Goal: Task Accomplishment & Management: Manage account settings

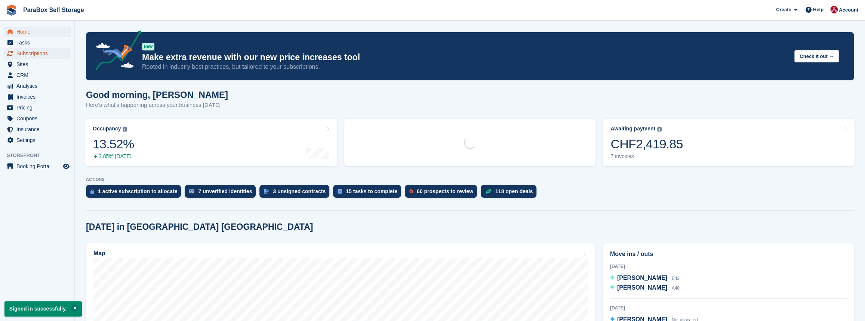
click at [30, 52] on span "Subscriptions" at bounding box center [38, 53] width 45 height 10
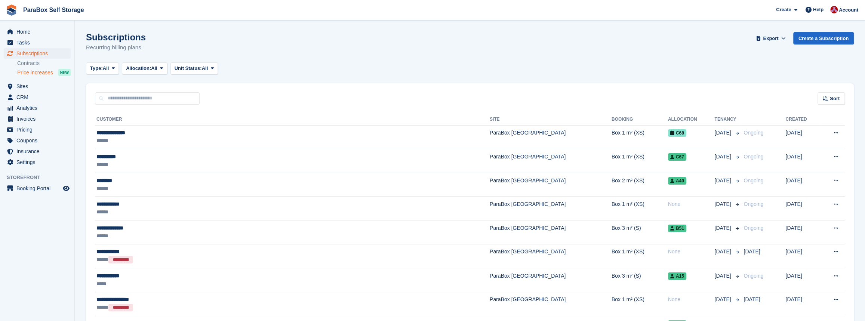
click at [32, 73] on span "Price increases" at bounding box center [35, 72] width 36 height 7
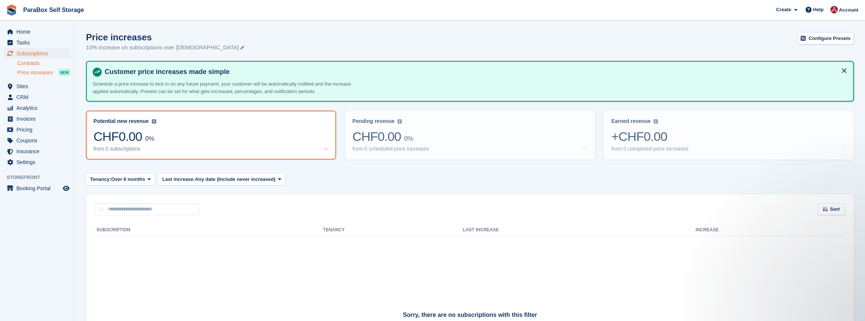
click at [34, 64] on link "Contracts" at bounding box center [43, 63] width 53 height 7
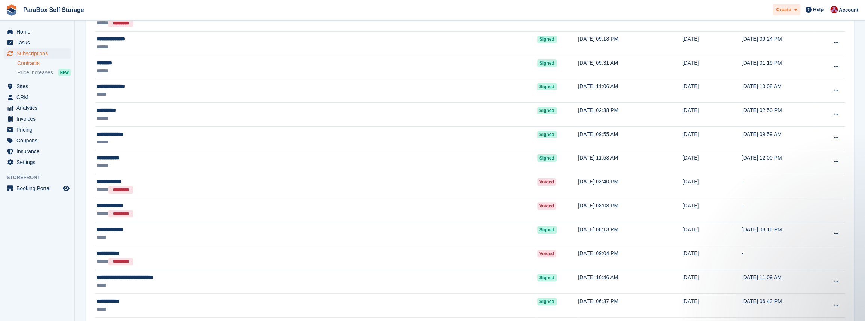
click at [791, 10] on span "Create" at bounding box center [783, 9] width 15 height 7
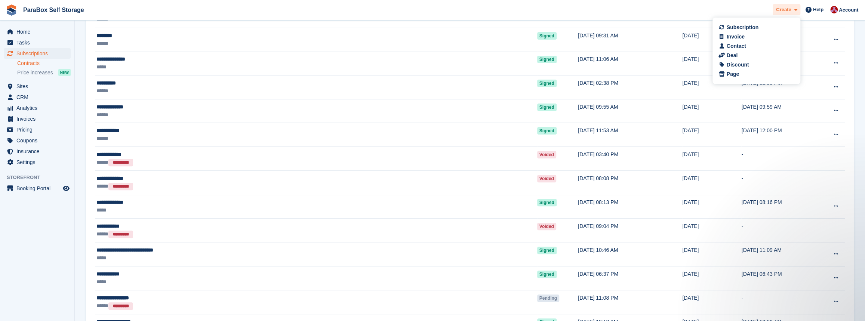
scroll to position [170, 0]
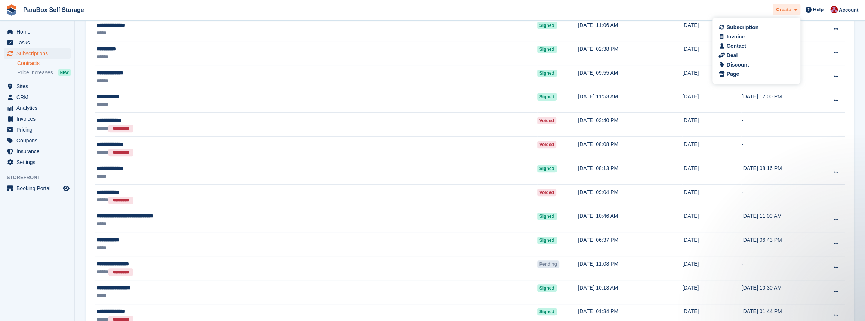
click at [791, 10] on span "Create" at bounding box center [783, 9] width 15 height 7
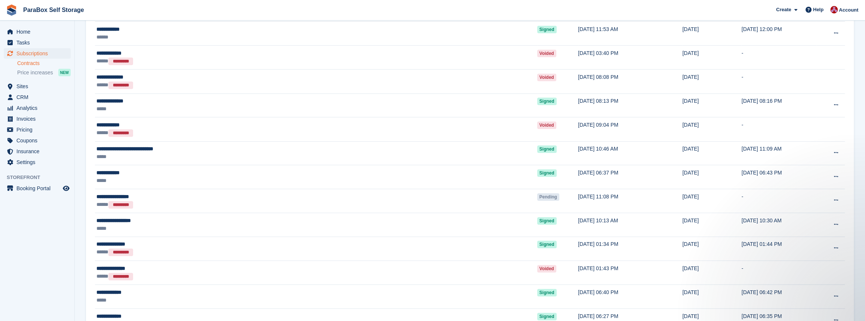
scroll to position [0, 0]
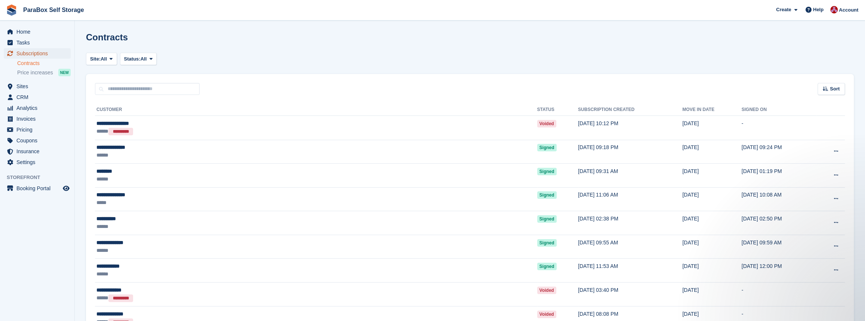
click at [42, 56] on span "Subscriptions" at bounding box center [38, 53] width 45 height 10
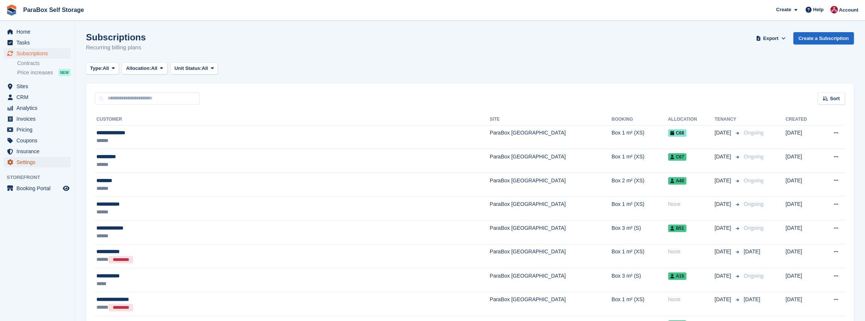
click at [37, 163] on span "Settings" at bounding box center [38, 162] width 45 height 10
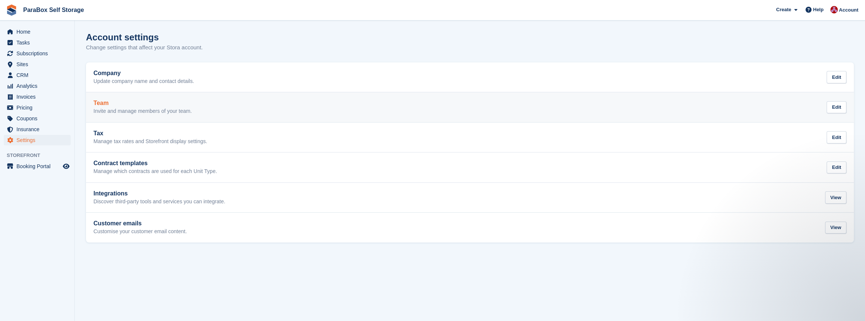
click at [135, 106] on h2 "Team" at bounding box center [143, 103] width 98 height 7
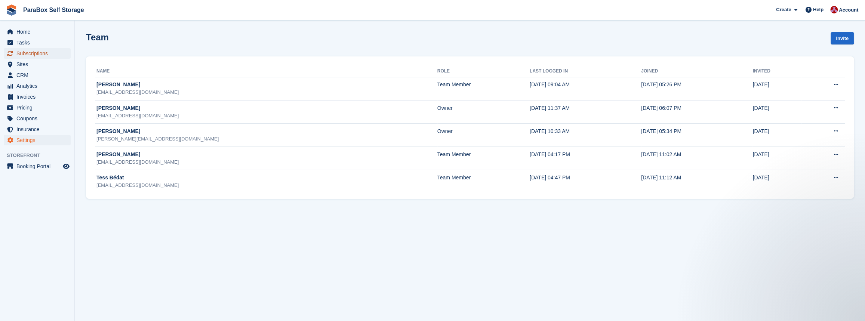
click at [39, 52] on span "Subscriptions" at bounding box center [38, 53] width 45 height 10
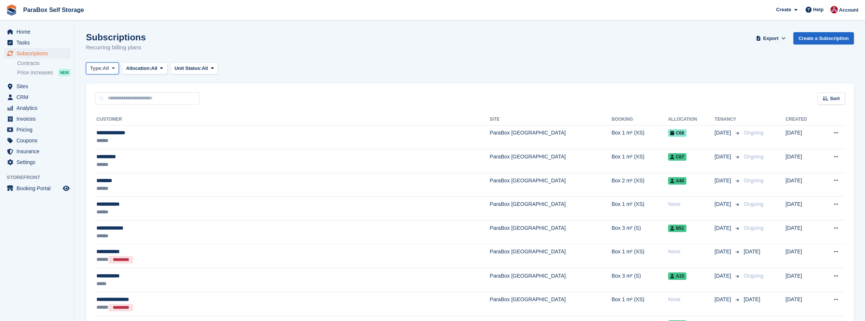
click at [107, 71] on span "All" at bounding box center [106, 68] width 6 height 7
click at [108, 71] on span "All" at bounding box center [106, 68] width 6 height 7
click at [160, 73] on button "Allocation: All" at bounding box center [145, 68] width 46 height 12
click at [181, 72] on button "Unit Status: All" at bounding box center [194, 68] width 47 height 12
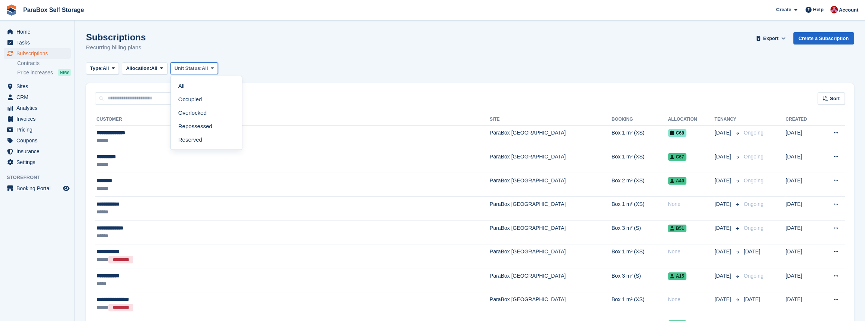
click at [181, 72] on button "Unit Status: All" at bounding box center [194, 68] width 47 height 12
click at [19, 88] on span "Sites" at bounding box center [38, 86] width 45 height 10
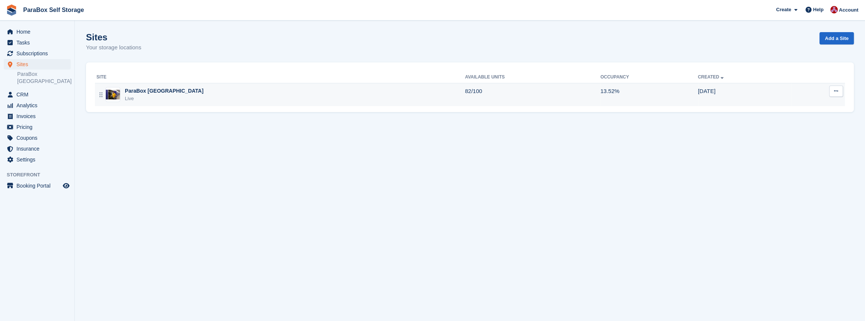
click at [160, 101] on div "Live" at bounding box center [164, 98] width 79 height 7
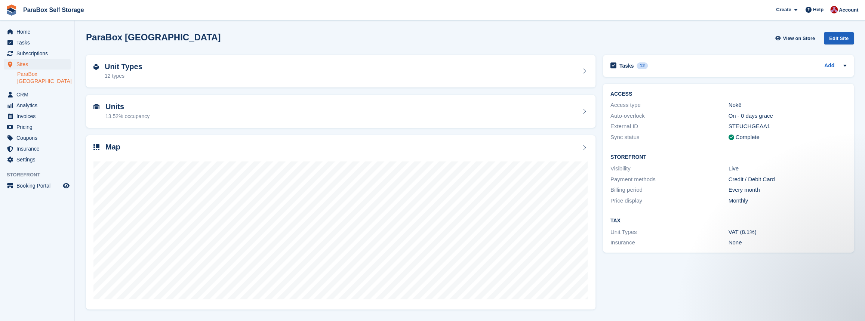
click at [843, 43] on div "Edit Site" at bounding box center [839, 38] width 30 height 12
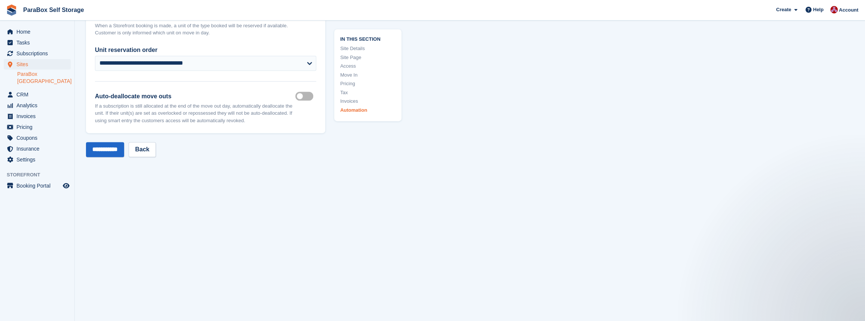
scroll to position [3243, 0]
click at [149, 141] on link "Back" at bounding box center [142, 148] width 27 height 15
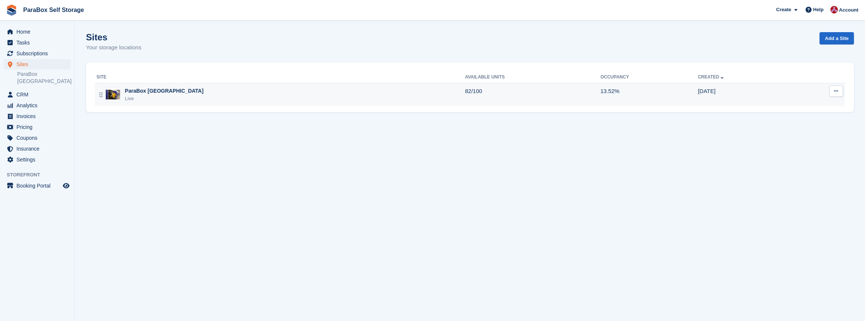
click at [269, 93] on div "ParaBox Genève Live" at bounding box center [280, 94] width 369 height 15
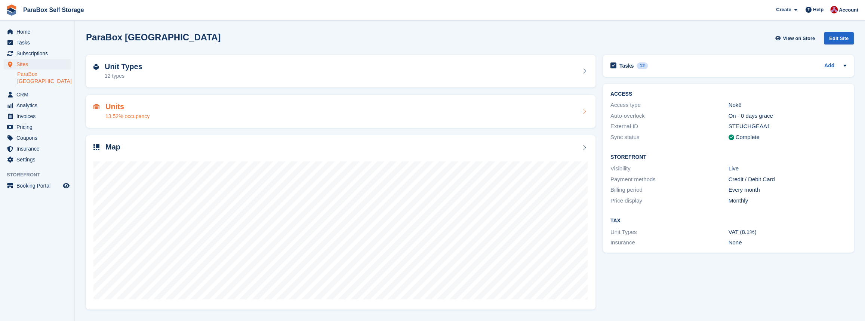
click at [205, 121] on div "Units 13.52% occupancy" at bounding box center [341, 111] width 510 height 33
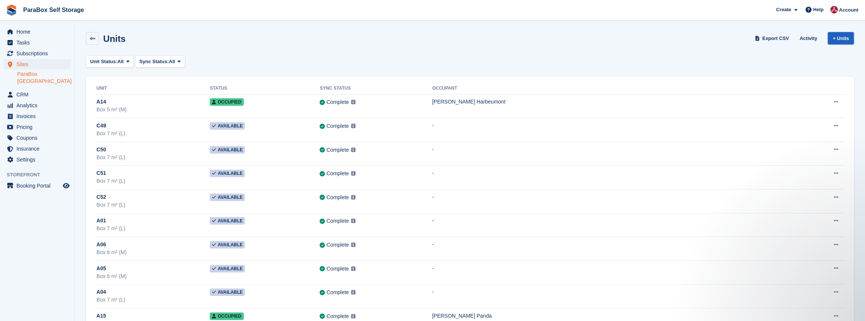
click at [851, 37] on link "+ Units" at bounding box center [841, 38] width 26 height 12
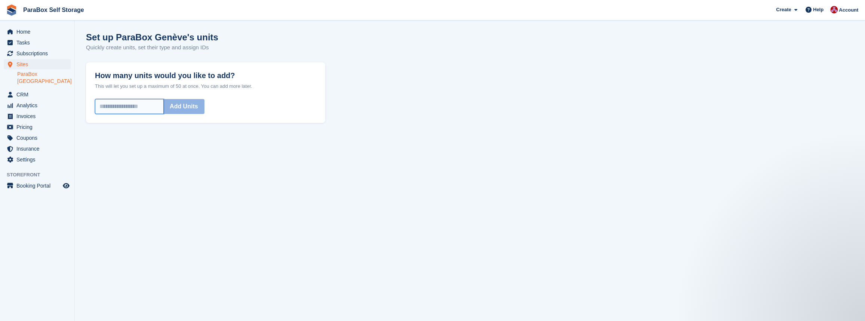
click at [138, 105] on input "How many units would you like to add?" at bounding box center [129, 106] width 69 height 15
type input "*"
click at [196, 105] on button "Add Units" at bounding box center [183, 106] width 41 height 15
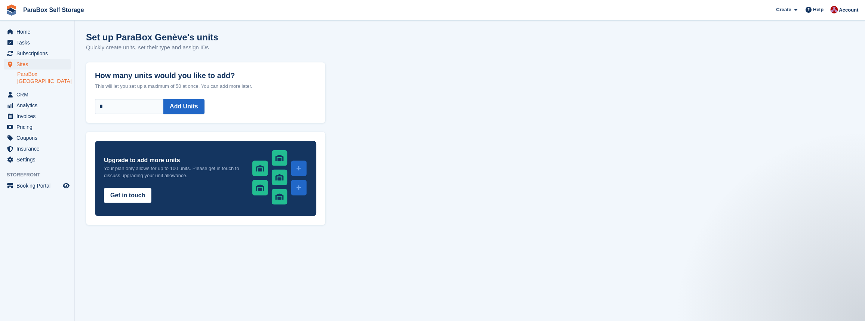
click at [40, 74] on link "ParaBox [GEOGRAPHIC_DATA]" at bounding box center [43, 78] width 53 height 14
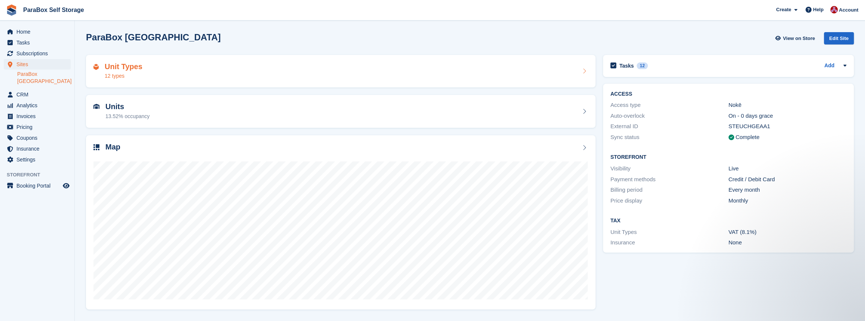
click at [153, 67] on div "Unit Types 12 types" at bounding box center [341, 71] width 495 height 18
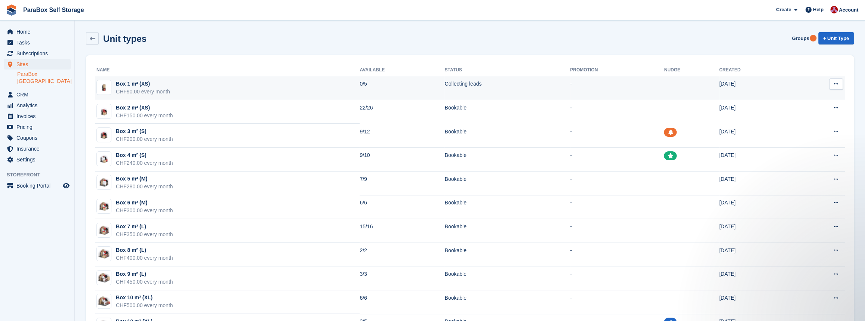
click at [664, 91] on td at bounding box center [691, 88] width 55 height 24
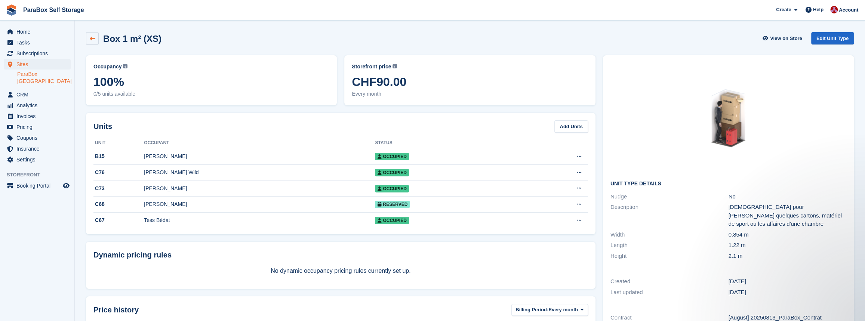
click at [96, 37] on link at bounding box center [92, 38] width 13 height 13
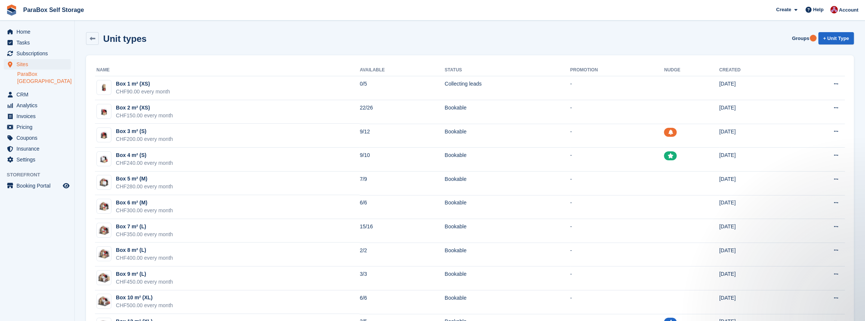
click at [52, 72] on link "ParaBox [GEOGRAPHIC_DATA]" at bounding box center [43, 78] width 53 height 14
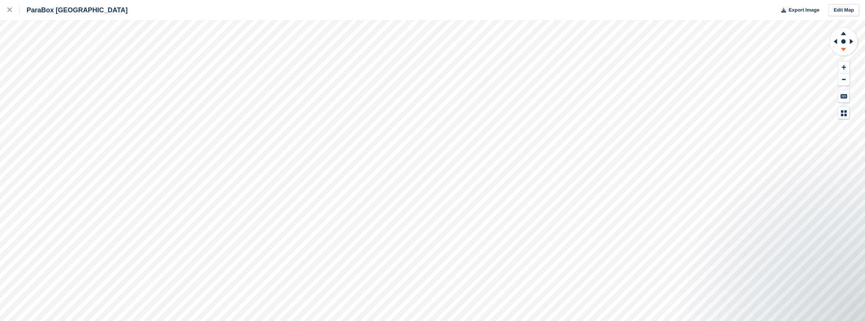
click at [845, 47] on icon at bounding box center [843, 50] width 19 height 9
click at [844, 117] on button at bounding box center [844, 113] width 11 height 12
click at [844, 95] on icon at bounding box center [844, 96] width 7 height 4
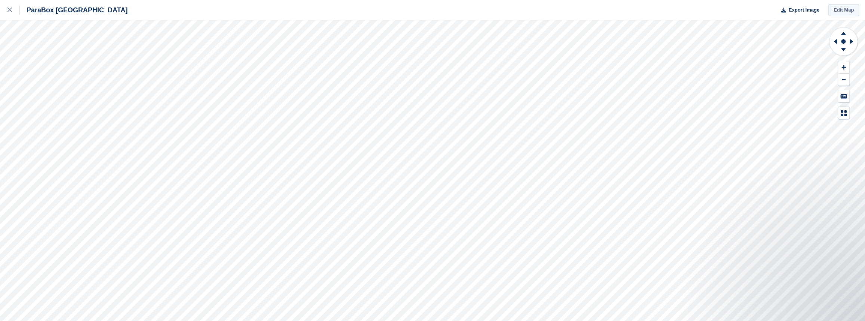
click at [844, 14] on link "Edit Map" at bounding box center [844, 10] width 31 height 12
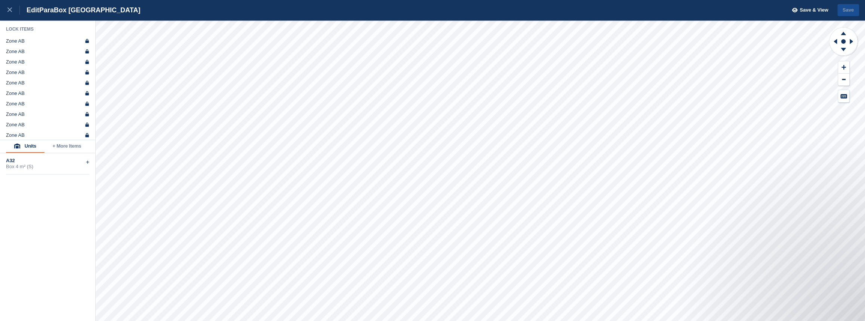
click at [65, 149] on button "+ More Items" at bounding box center [67, 146] width 45 height 13
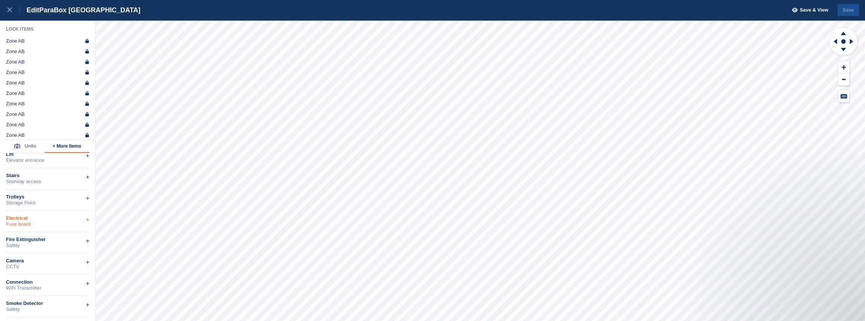
scroll to position [224, 0]
click at [27, 148] on button "Units" at bounding box center [25, 146] width 39 height 13
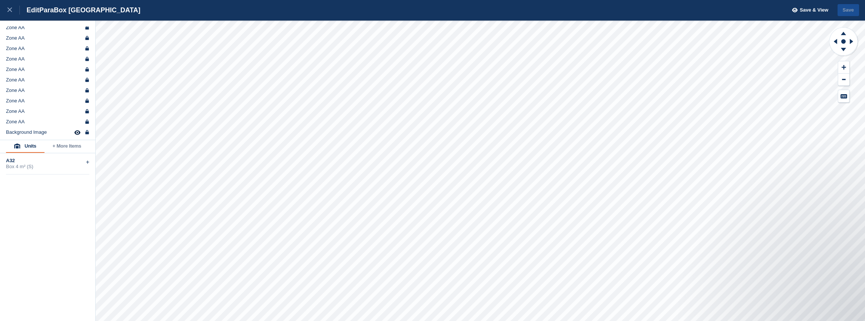
scroll to position [353, 0]
click at [9, 12] on icon at bounding box center [9, 9] width 4 height 4
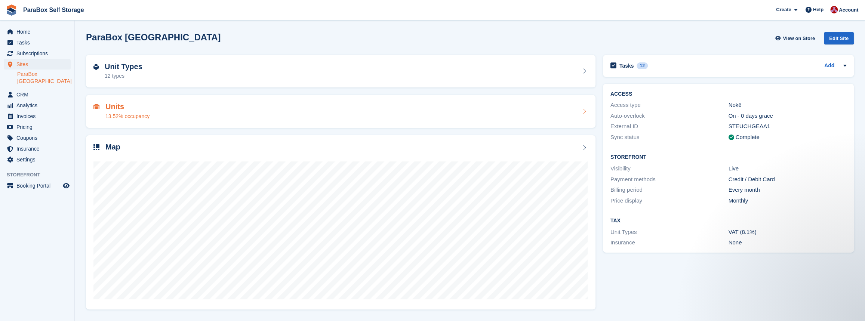
click at [138, 117] on div "13.52% occupancy" at bounding box center [127, 117] width 44 height 8
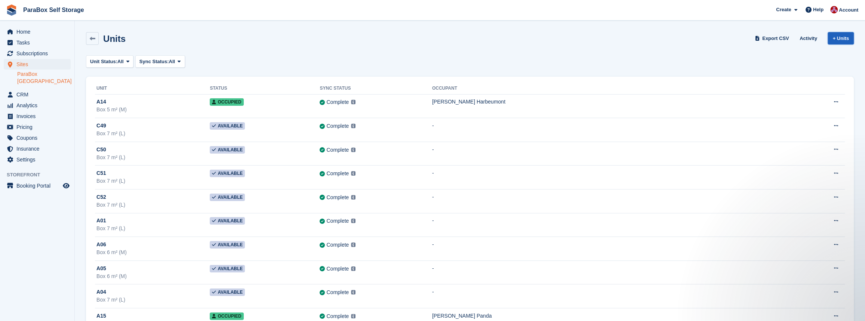
click at [838, 40] on link "+ Units" at bounding box center [841, 38] width 26 height 12
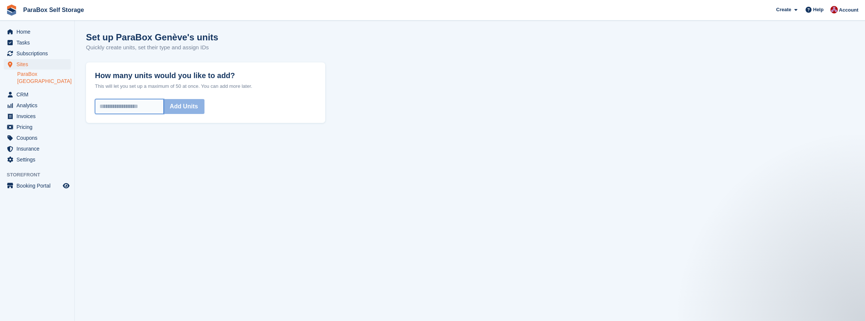
click at [127, 109] on input "How many units would you like to add?" at bounding box center [129, 106] width 69 height 15
type input "*"
click at [191, 104] on button "Add Units" at bounding box center [183, 106] width 41 height 15
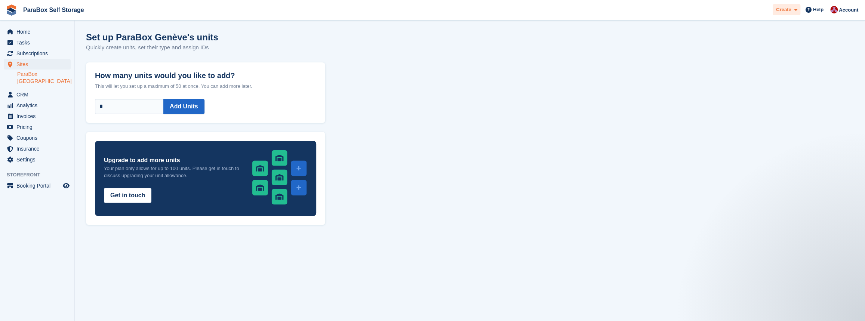
click at [794, 8] on span at bounding box center [794, 10] width 6 height 9
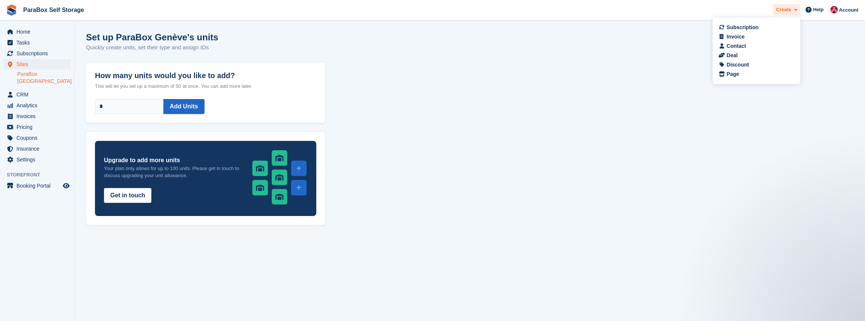
click at [794, 8] on span at bounding box center [794, 10] width 6 height 9
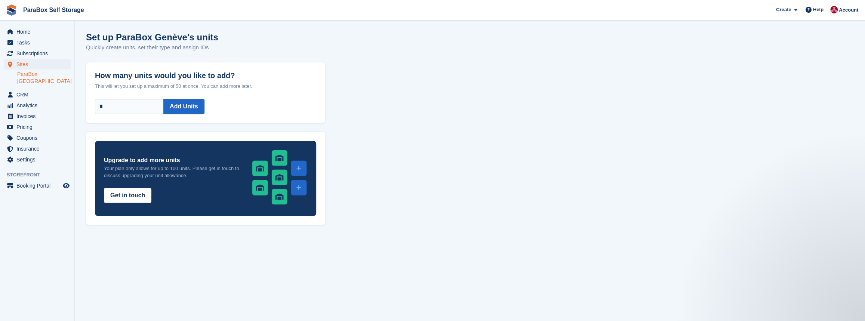
click at [27, 75] on link "ParaBox [GEOGRAPHIC_DATA]" at bounding box center [43, 78] width 53 height 14
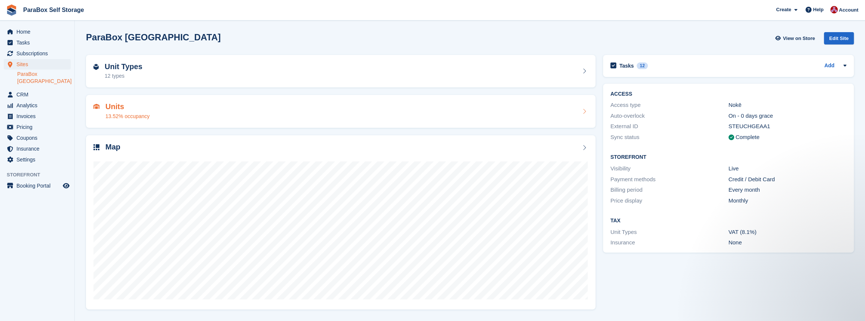
click at [215, 116] on div "Units 13.52% occupancy" at bounding box center [341, 111] width 495 height 18
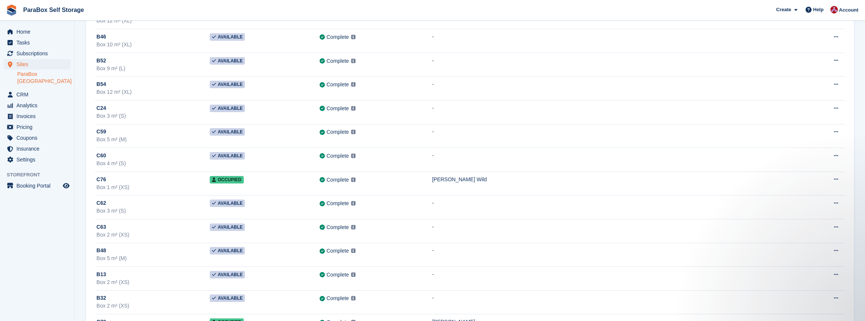
scroll to position [2165, 0]
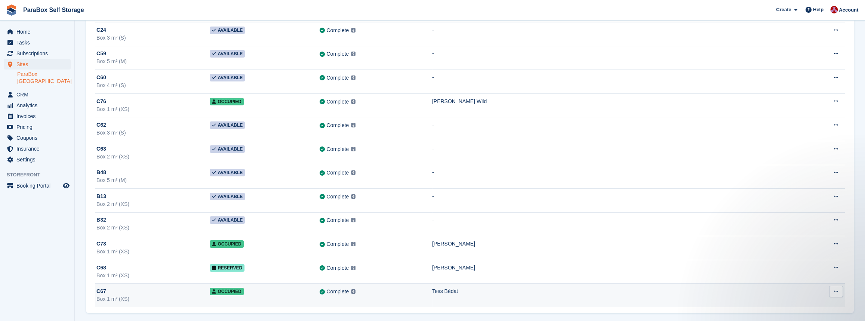
click at [838, 289] on icon at bounding box center [836, 291] width 4 height 5
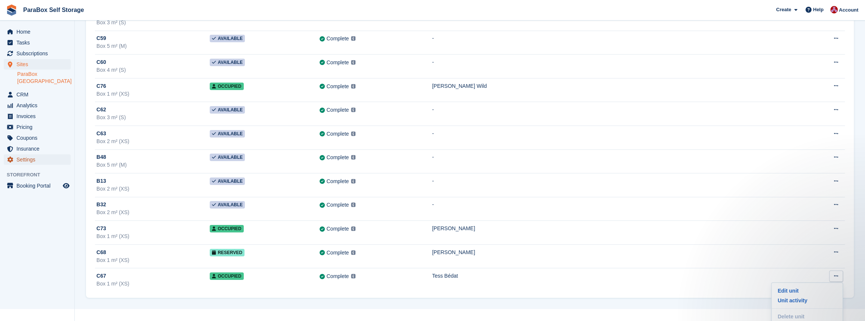
click at [33, 154] on span "Settings" at bounding box center [38, 159] width 45 height 10
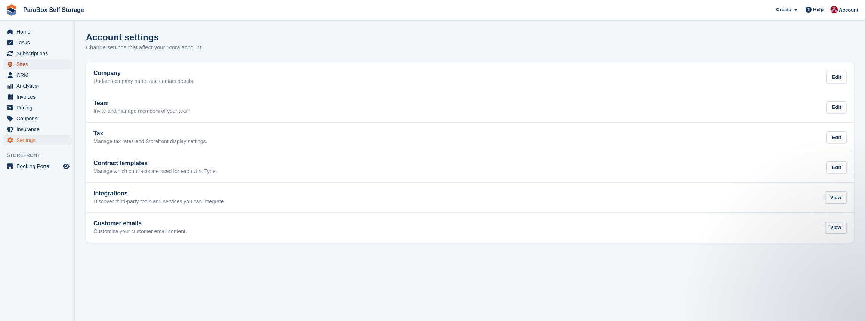
click at [26, 64] on span "Sites" at bounding box center [38, 64] width 45 height 10
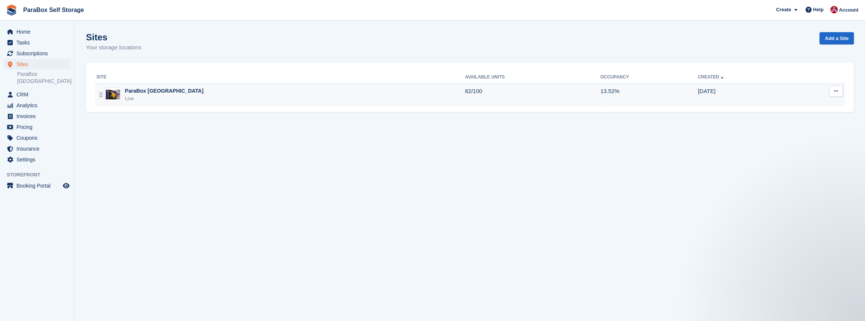
click at [131, 100] on div "Live" at bounding box center [164, 98] width 79 height 7
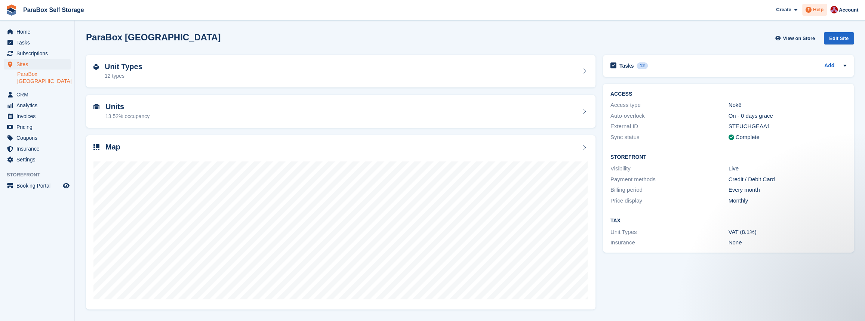
click at [819, 11] on span "Help" at bounding box center [818, 9] width 10 height 7
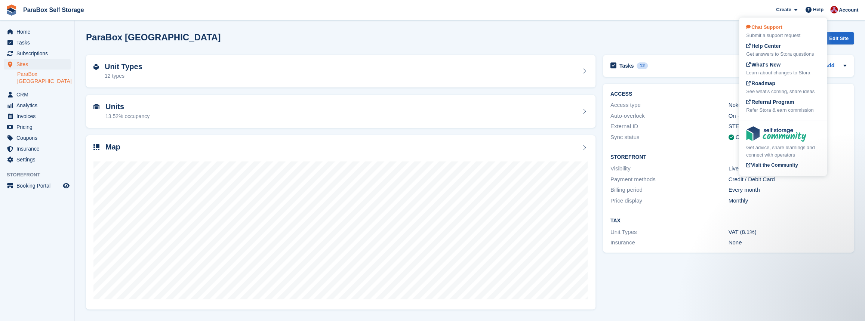
click at [778, 27] on span "Chat Support" at bounding box center [765, 27] width 36 height 6
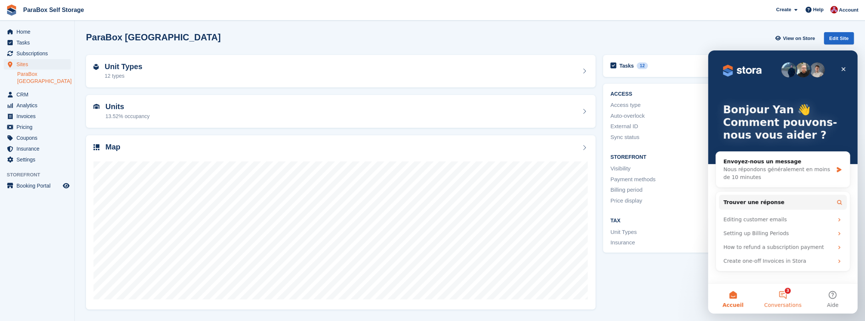
click at [783, 289] on button "3 Conversations" at bounding box center [783, 299] width 50 height 30
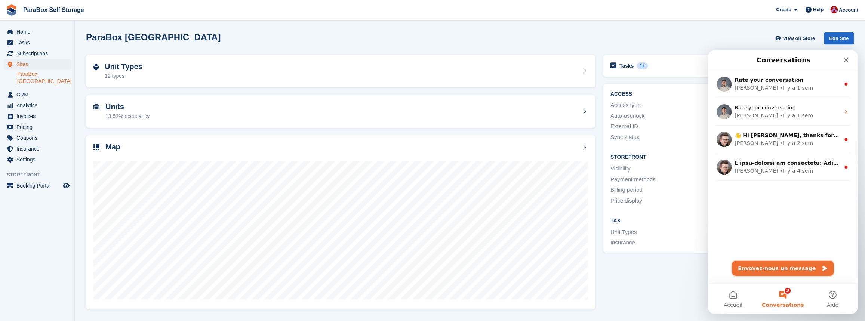
click at [769, 270] on button "Envoyez-nous un message" at bounding box center [783, 268] width 102 height 15
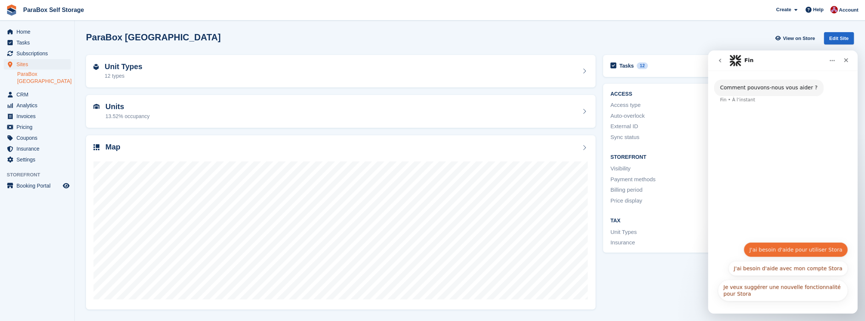
click at [821, 254] on button "J'ai besoin d'aide pour utiliser Stora" at bounding box center [796, 249] width 104 height 15
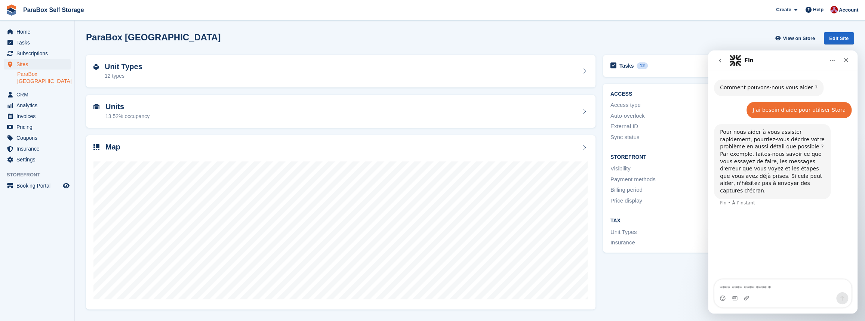
click at [741, 286] on textarea "Envoyer un message..." at bounding box center [783, 286] width 137 height 13
click at [787, 287] on textarea "**********" at bounding box center [783, 282] width 137 height 20
click at [785, 288] on textarea "**********" at bounding box center [783, 282] width 137 height 20
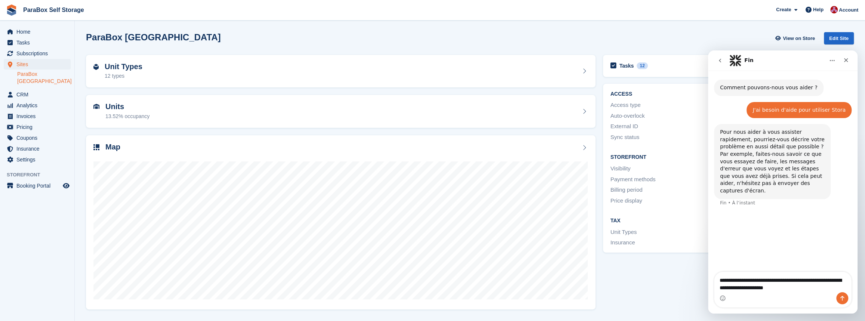
click at [812, 291] on textarea "**********" at bounding box center [783, 282] width 137 height 20
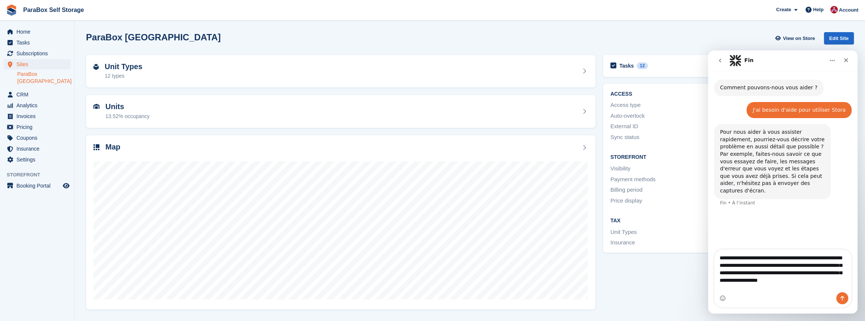
type textarea "**********"
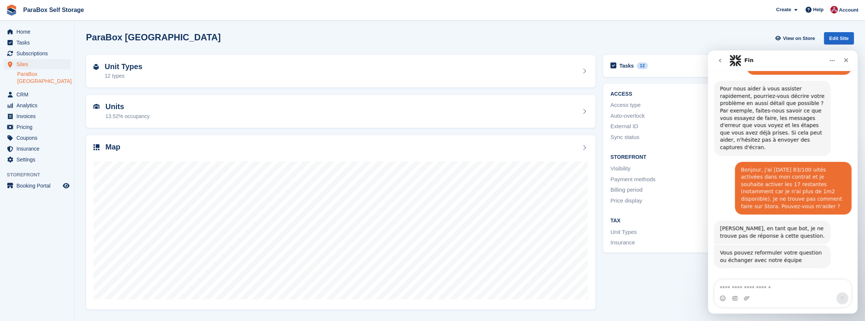
scroll to position [52, 0]
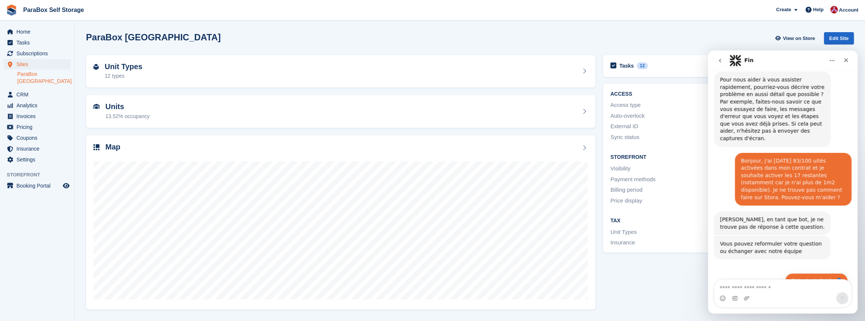
click at [806, 273] on button "Obtenir de l'aide 👤" at bounding box center [816, 280] width 63 height 15
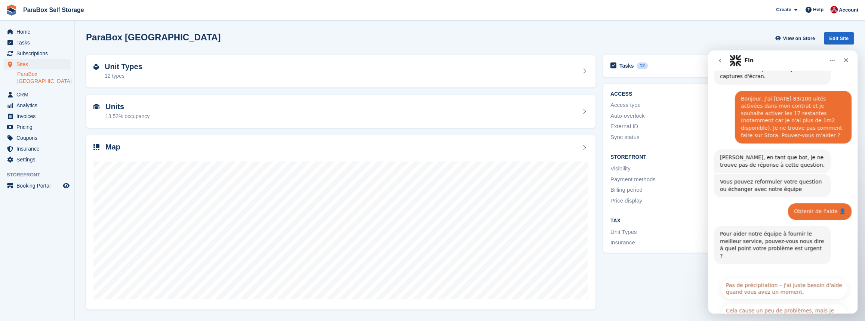
scroll to position [141, 0]
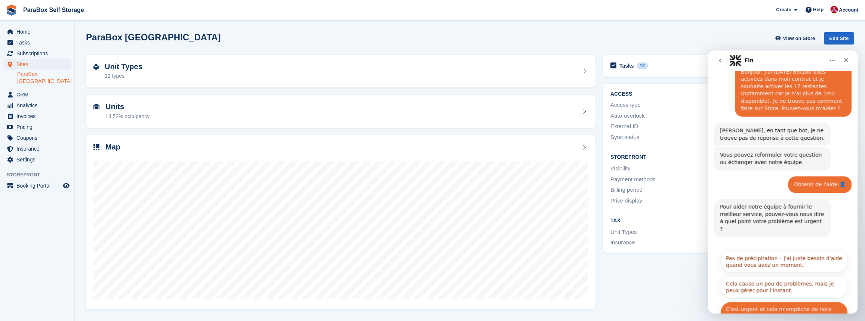
click at [792, 302] on button "C'est urgent et cela m'empêche de faire mon travail." at bounding box center [785, 313] width 128 height 22
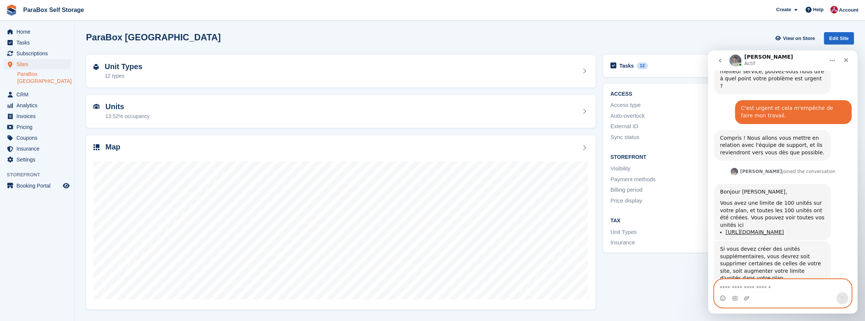
scroll to position [284, 0]
click at [761, 229] on link "[URL][DOMAIN_NAME]" at bounding box center [755, 232] width 58 height 6
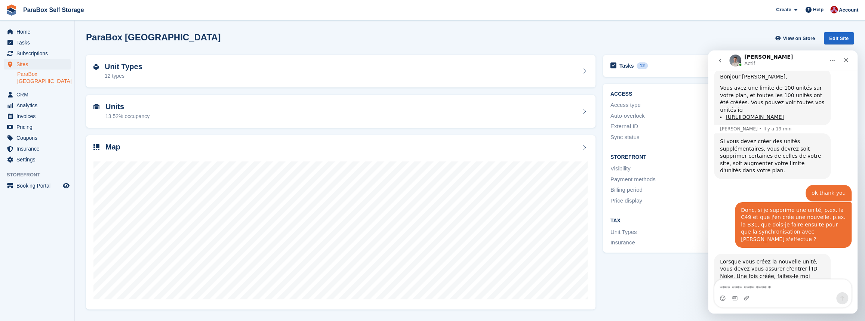
scroll to position [405, 0]
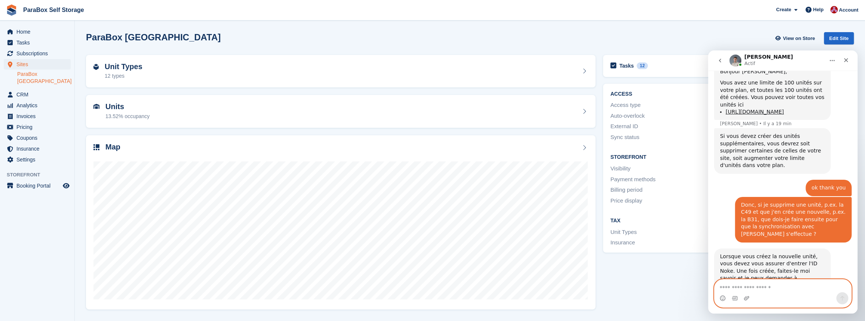
click at [742, 286] on textarea "Envoyer un message..." at bounding box center [783, 286] width 137 height 13
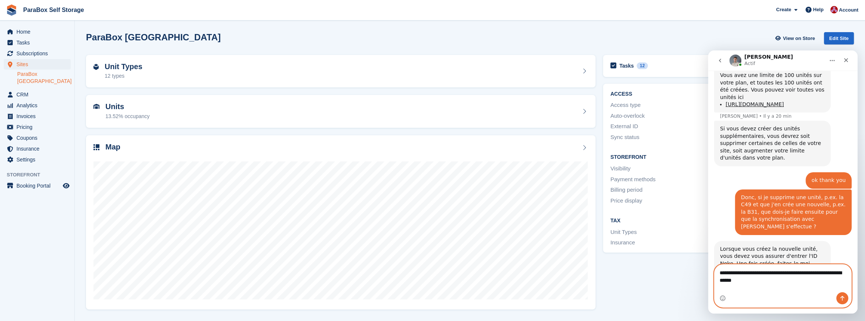
type textarea "**********"
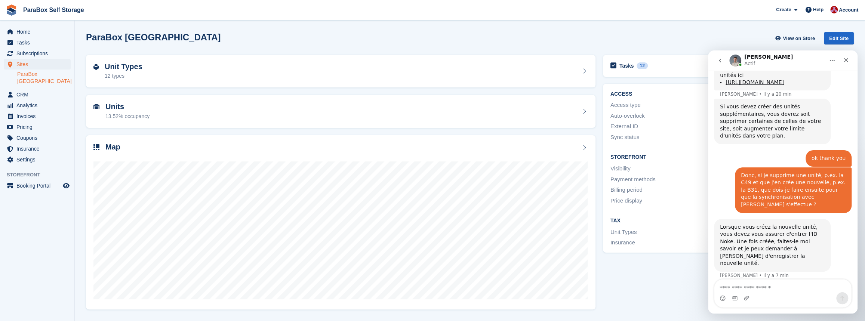
click at [649, 284] on div "Tasks 12 Add call back Fabien Cercy to see why he cancelled 04 Aug" at bounding box center [729, 181] width 258 height 261
click at [848, 61] on icon "Fermer" at bounding box center [847, 60] width 4 height 4
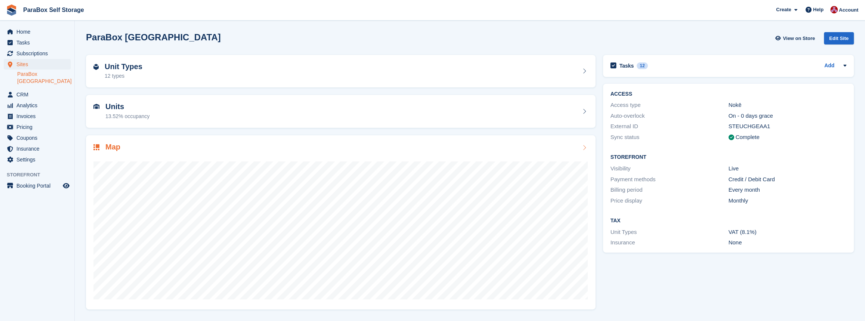
scroll to position [427, 0]
click at [356, 112] on div "Units 13.52% occupancy" at bounding box center [341, 111] width 495 height 18
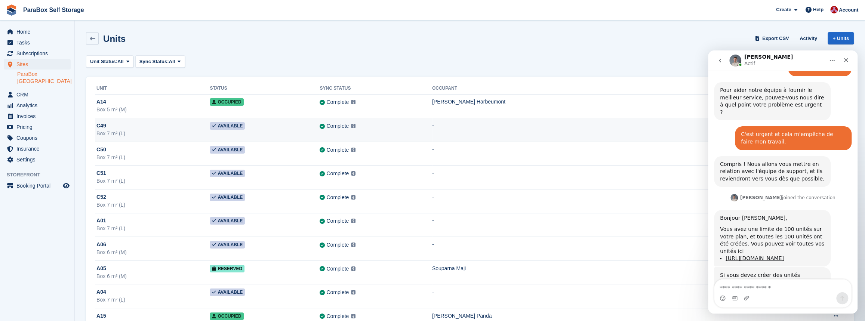
scroll to position [284, 0]
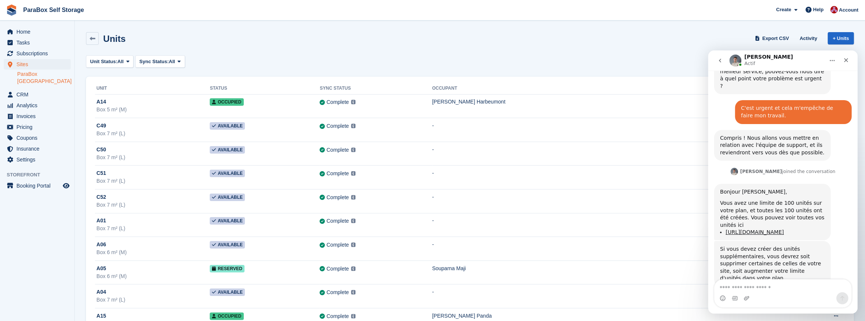
click at [717, 61] on icon "go back" at bounding box center [720, 61] width 6 height 6
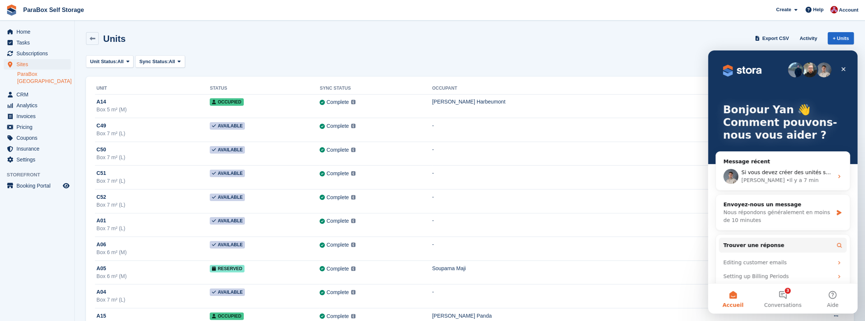
click at [614, 58] on div "Unit Status: All All Available Reserved Occupied Overlocked Repossessed Unavail…" at bounding box center [470, 61] width 768 height 12
click at [846, 68] on icon "Fermer" at bounding box center [844, 69] width 6 height 6
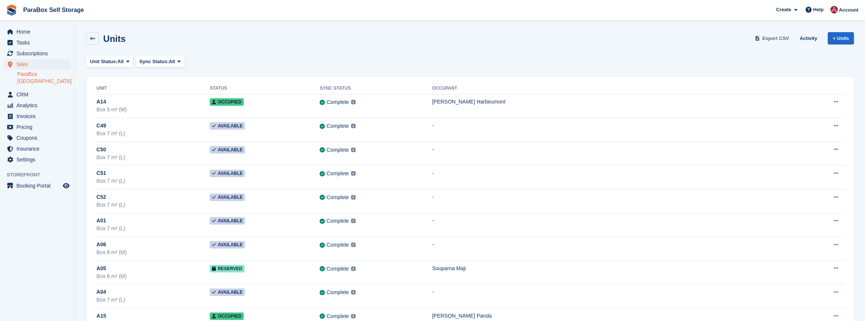
click at [768, 36] on span "Export CSV" at bounding box center [776, 38] width 27 height 7
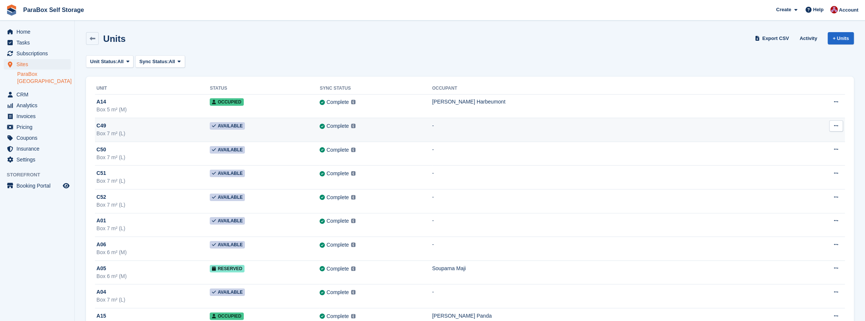
click at [157, 130] on div "Box 7 m² (L)" at bounding box center [152, 134] width 113 height 8
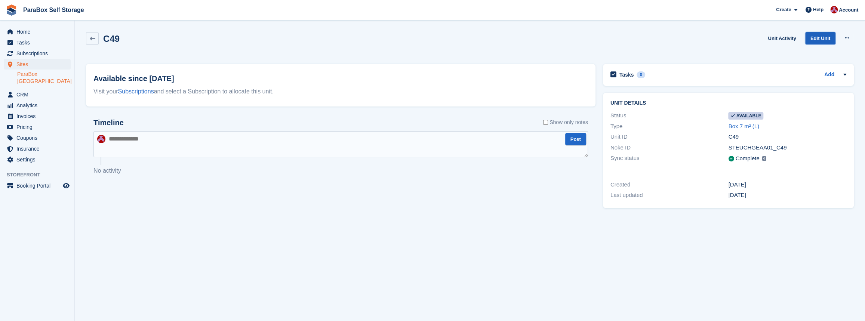
click at [825, 34] on link "Edit Unit" at bounding box center [821, 38] width 30 height 12
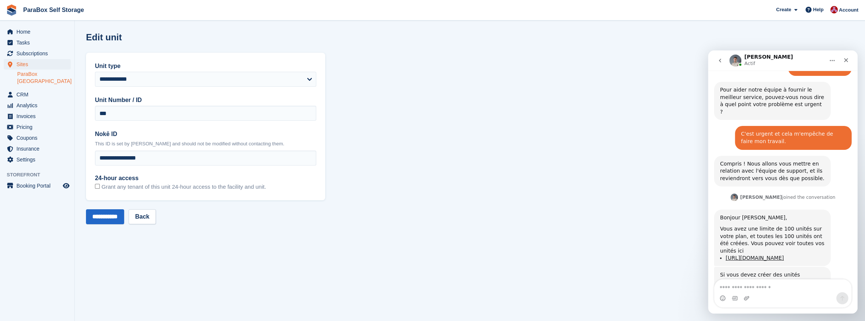
scroll to position [284, 0]
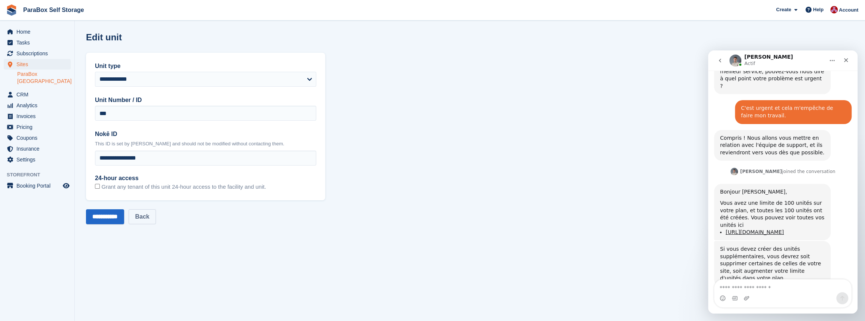
click at [152, 221] on link "Back" at bounding box center [142, 216] width 27 height 15
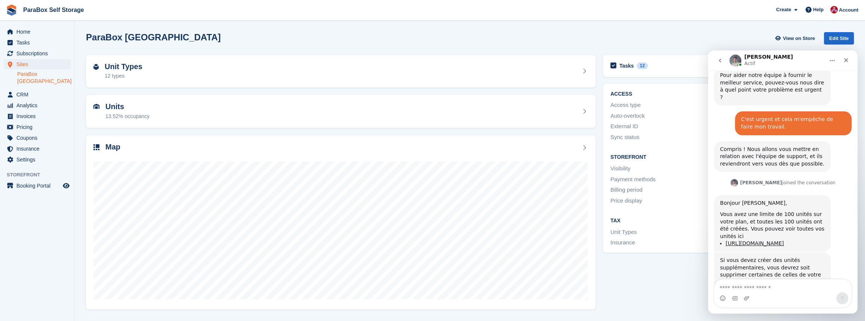
scroll to position [284, 0]
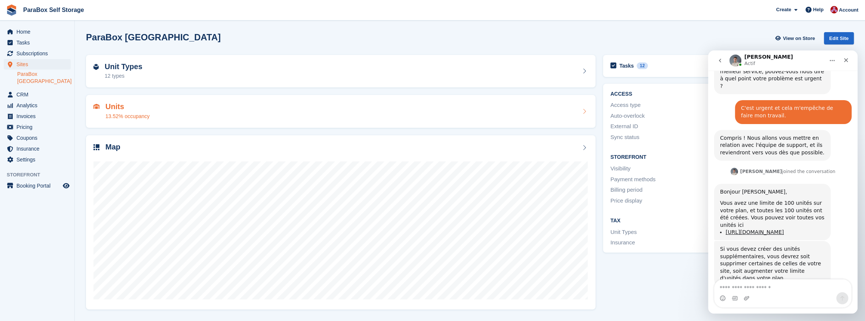
click at [152, 119] on div "Units 13.52% occupancy" at bounding box center [341, 111] width 495 height 18
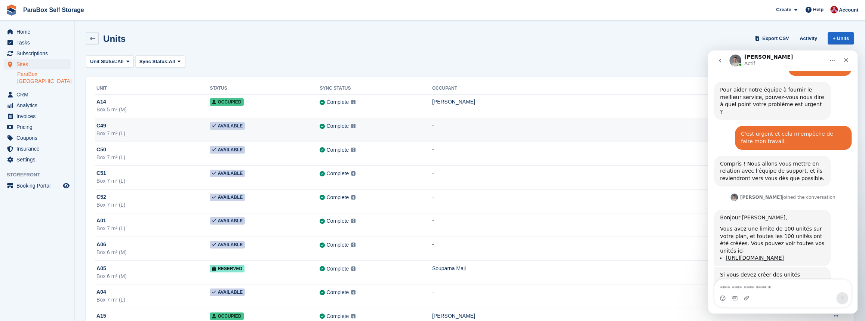
scroll to position [284, 0]
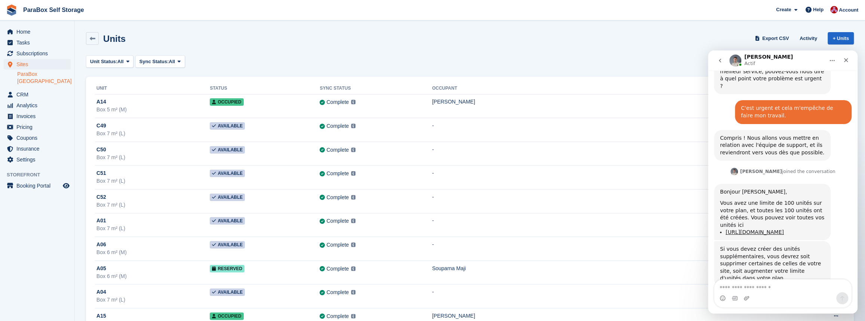
click at [733, 285] on textarea "Envoyer un message..." at bounding box center [783, 286] width 137 height 13
type textarea "**********"
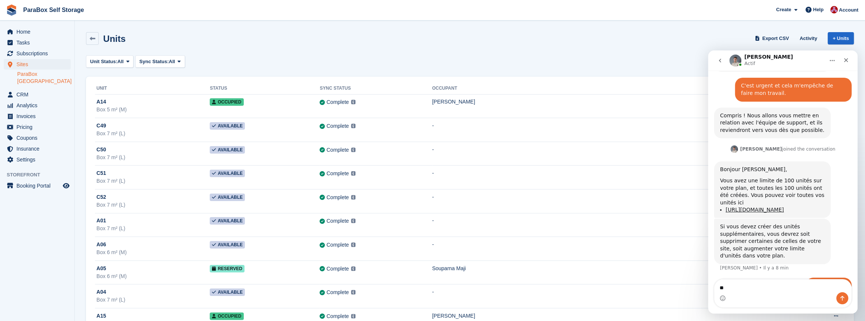
type textarea "*"
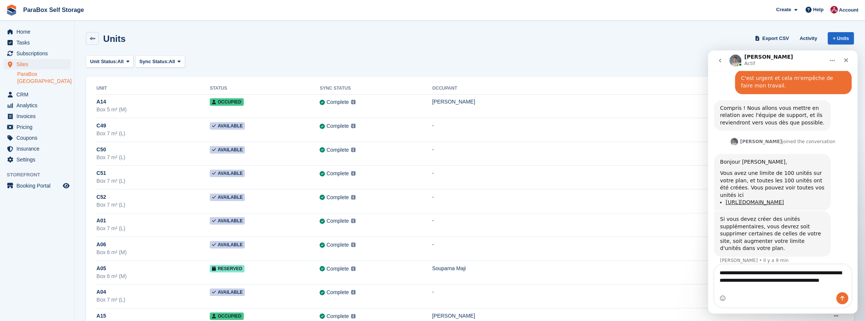
scroll to position [322, 0]
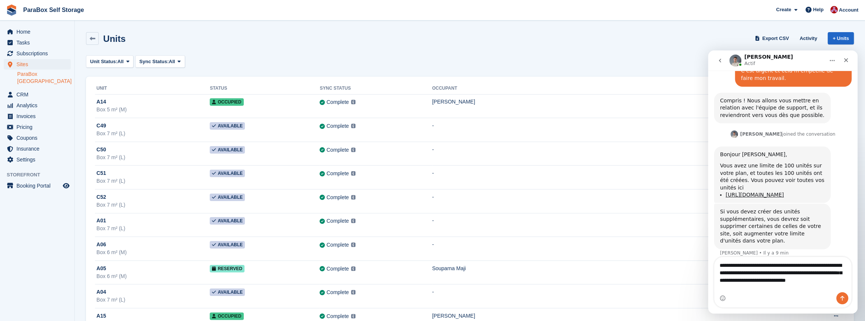
type textarea "**********"
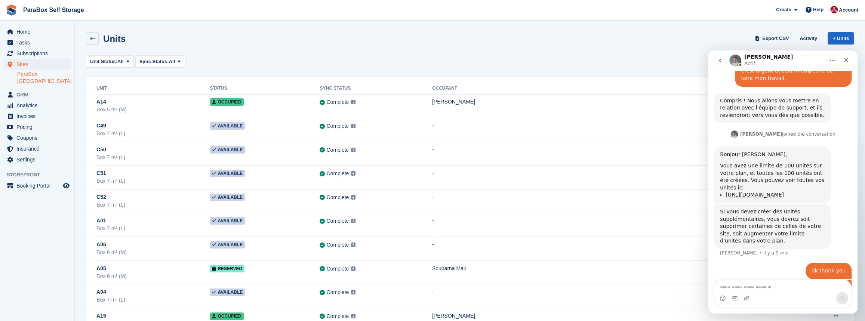
scroll to position [346, 0]
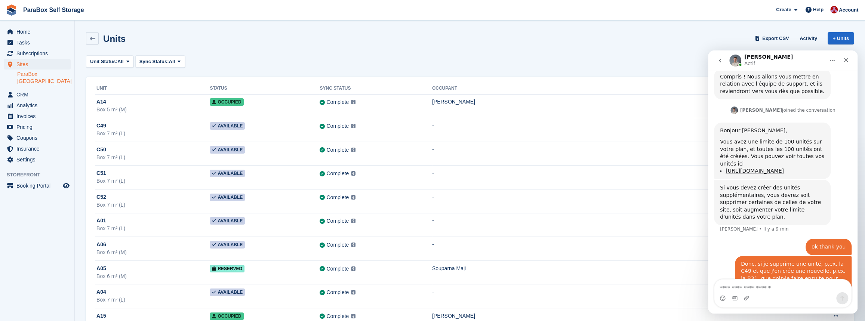
click at [721, 62] on icon "go back" at bounding box center [720, 61] width 6 height 6
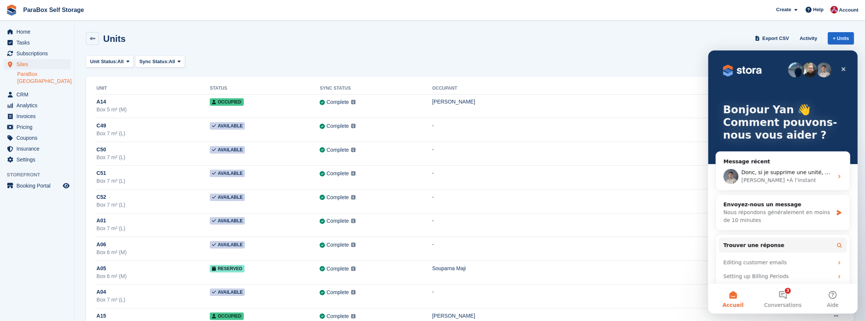
scroll to position [0, 0]
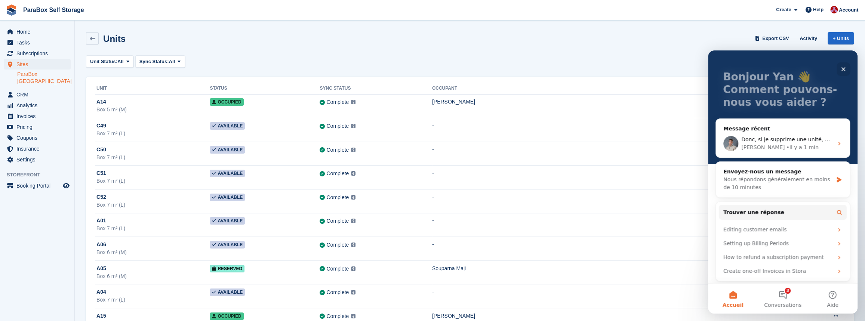
scroll to position [34, 0]
click at [787, 143] on div "• Il y a 1 min" at bounding box center [803, 147] width 32 height 8
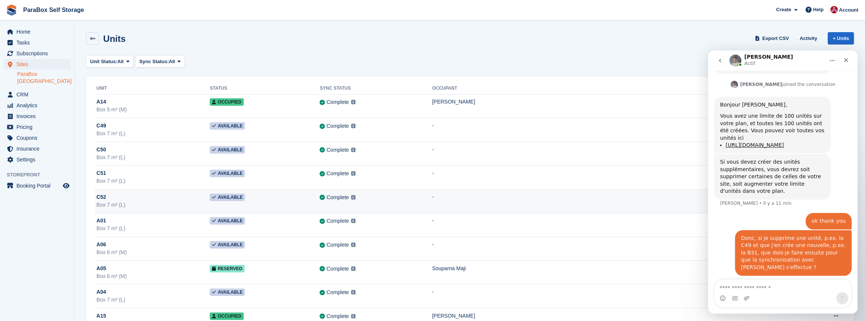
scroll to position [374, 0]
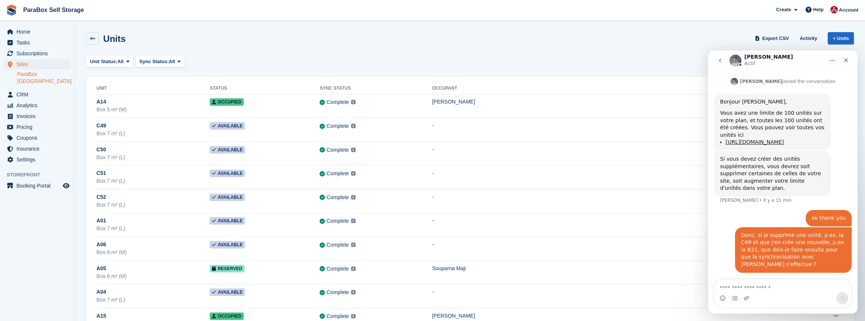
click at [486, 49] on div "Units Export CSV Activity + Units" at bounding box center [470, 39] width 776 height 23
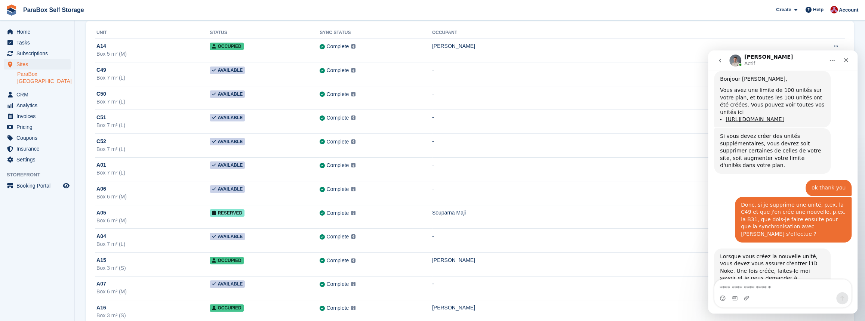
scroll to position [0, 0]
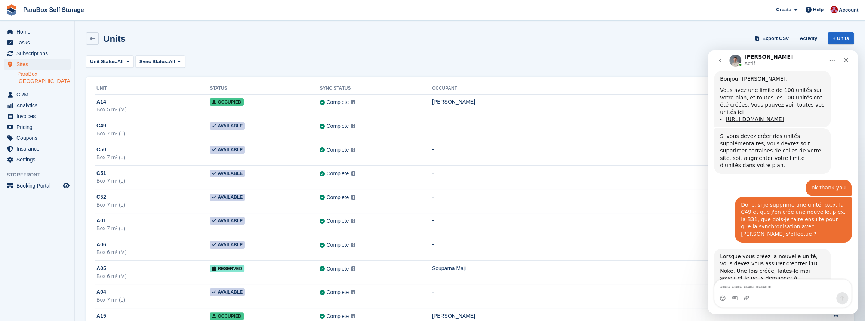
click at [674, 55] on div "Unit Status: All All Available Reserved Occupied Overlocked Repossessed Unavail…" at bounding box center [470, 61] width 768 height 12
click at [723, 63] on icon "go back" at bounding box center [720, 61] width 6 height 6
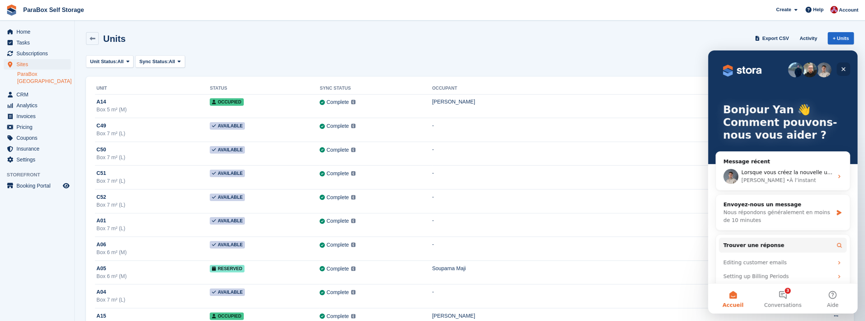
click at [847, 71] on div "Fermer" at bounding box center [843, 68] width 13 height 13
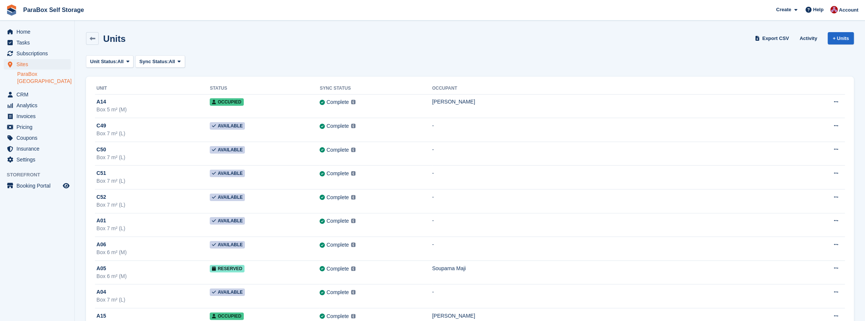
click at [43, 74] on link "ParaBox [GEOGRAPHIC_DATA]" at bounding box center [43, 78] width 53 height 14
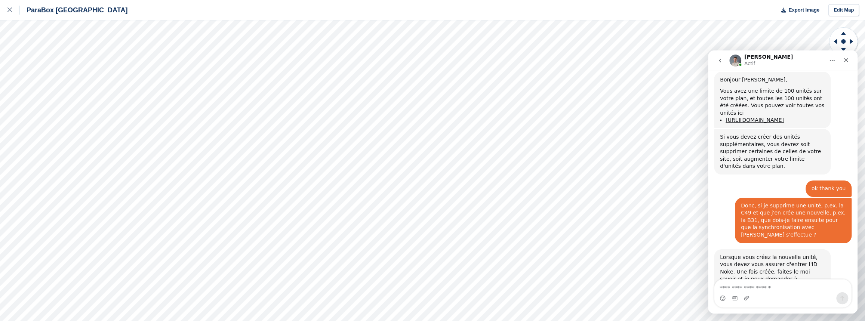
scroll to position [397, 0]
click at [720, 59] on icon "go back" at bounding box center [720, 61] width 2 height 4
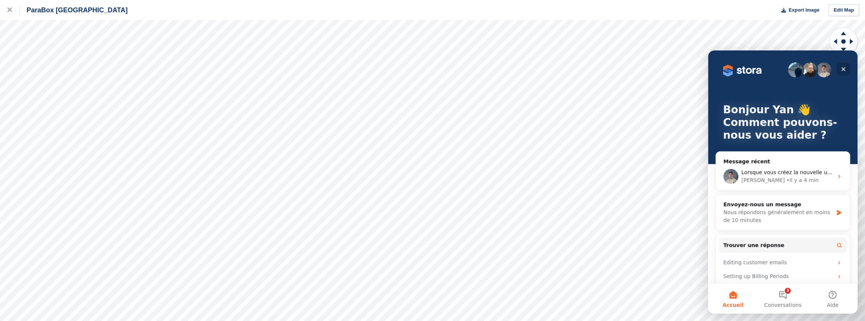
click at [847, 70] on div "Fermer" at bounding box center [843, 68] width 13 height 13
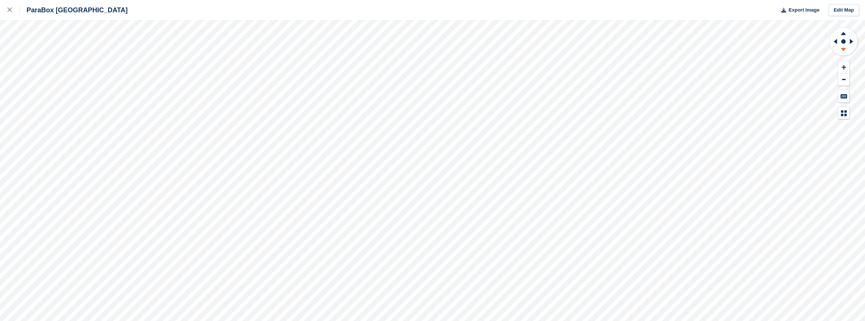
click at [842, 48] on icon at bounding box center [843, 49] width 5 height 3
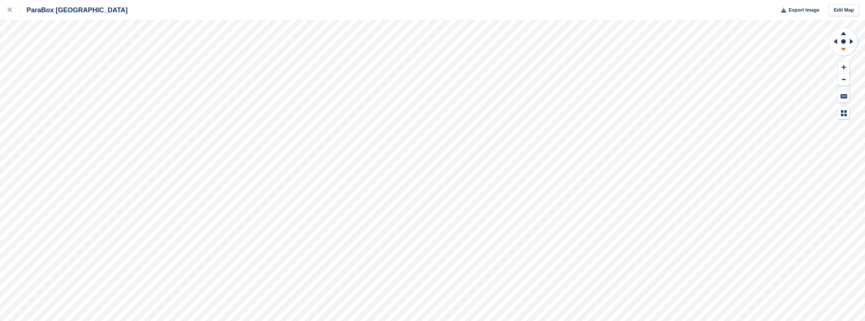
click at [842, 48] on icon at bounding box center [843, 49] width 5 height 3
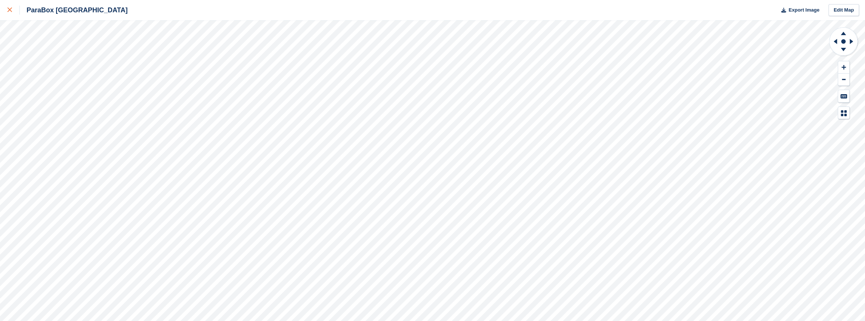
click at [10, 12] on div at bounding box center [13, 10] width 12 height 9
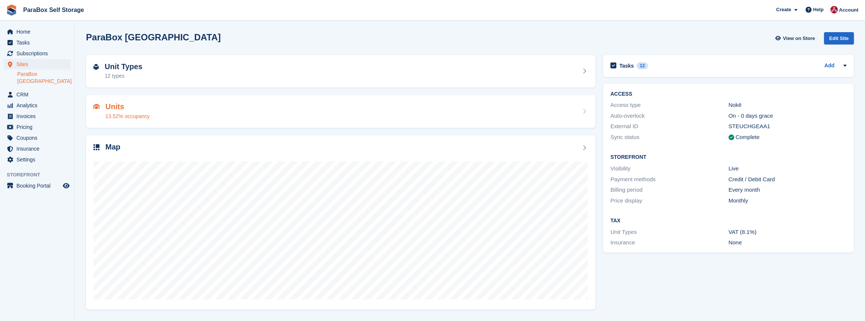
click at [145, 112] on div "Units 13.52% occupancy" at bounding box center [127, 111] width 44 height 18
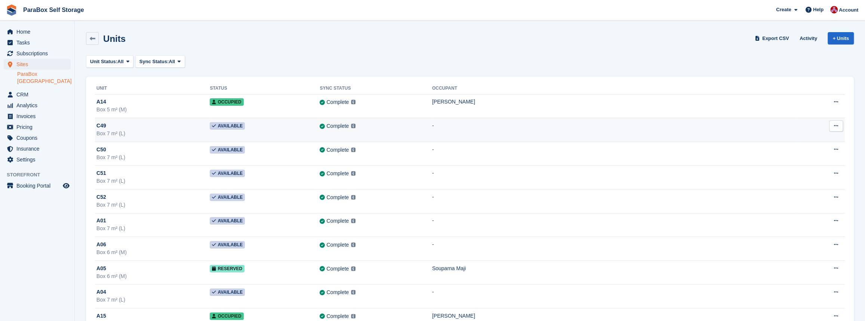
click at [838, 129] on button at bounding box center [837, 125] width 14 height 11
click at [792, 168] on p "Delete unit" at bounding box center [807, 167] width 65 height 10
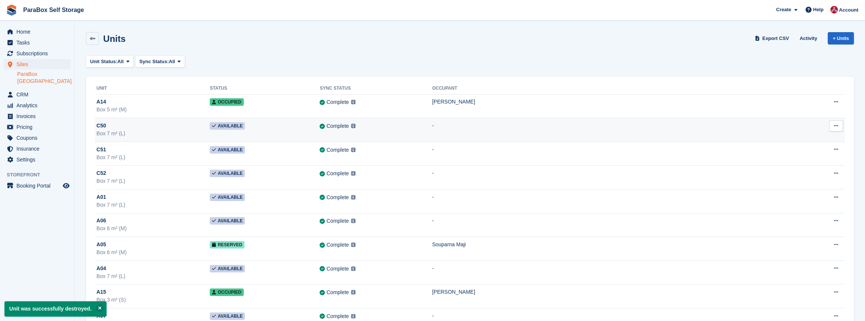
click at [836, 126] on icon at bounding box center [836, 125] width 4 height 5
click at [784, 166] on p "Delete unit" at bounding box center [807, 167] width 65 height 10
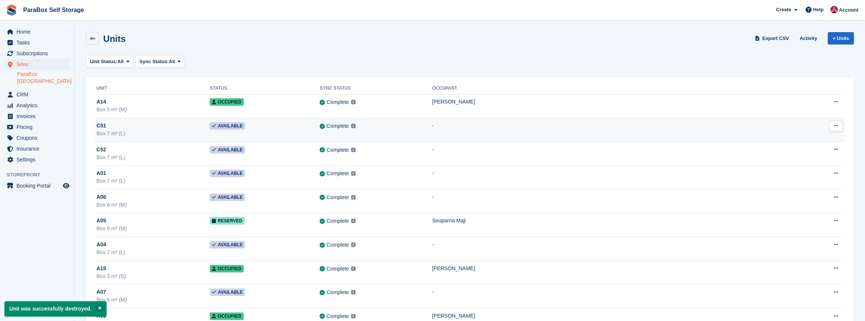
click at [840, 126] on button at bounding box center [837, 125] width 14 height 11
click at [793, 167] on p "Delete unit" at bounding box center [807, 167] width 65 height 10
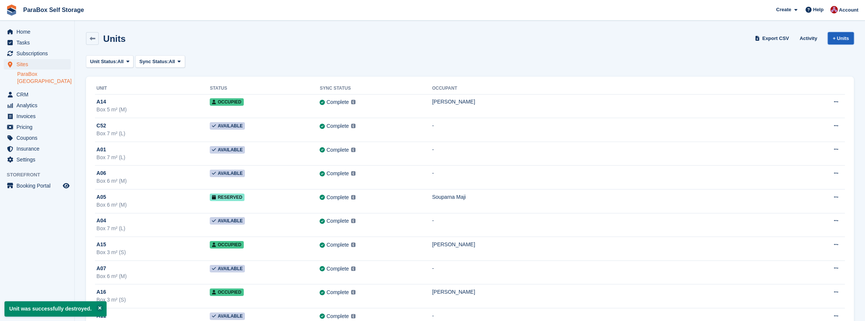
click at [839, 37] on link "+ Units" at bounding box center [841, 38] width 26 height 12
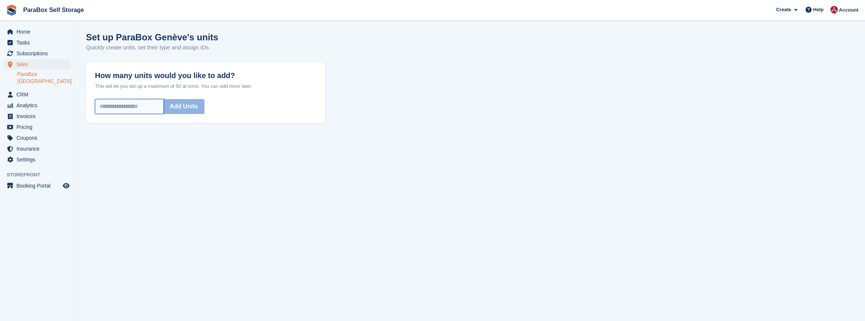
click at [131, 99] on input "How many units would you like to add?" at bounding box center [129, 106] width 69 height 15
type input "*"
click at [191, 105] on button "Add Units" at bounding box center [183, 106] width 41 height 15
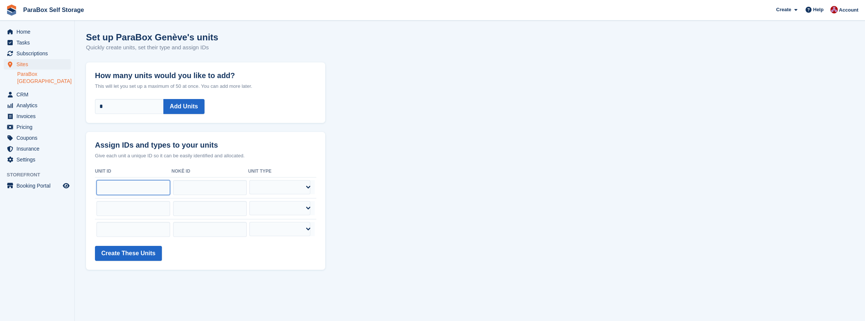
click at [139, 187] on input "text" at bounding box center [133, 187] width 74 height 15
click at [203, 190] on input "text" at bounding box center [210, 187] width 74 height 15
click at [276, 190] on select "**********" at bounding box center [279, 187] width 61 height 14
click at [275, 190] on select "**********" at bounding box center [279, 187] width 61 height 14
click at [140, 183] on input "text" at bounding box center [133, 187] width 74 height 15
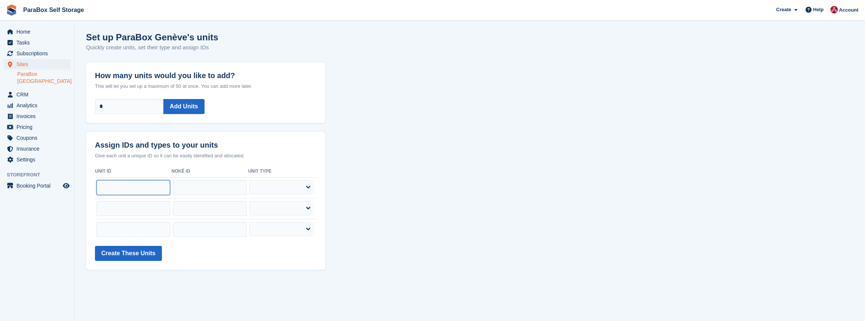
click at [119, 184] on input "text" at bounding box center [133, 187] width 74 height 15
type input "***"
click at [120, 215] on input "text" at bounding box center [133, 208] width 74 height 15
type input "***"
click at [137, 231] on input "text" at bounding box center [133, 229] width 74 height 15
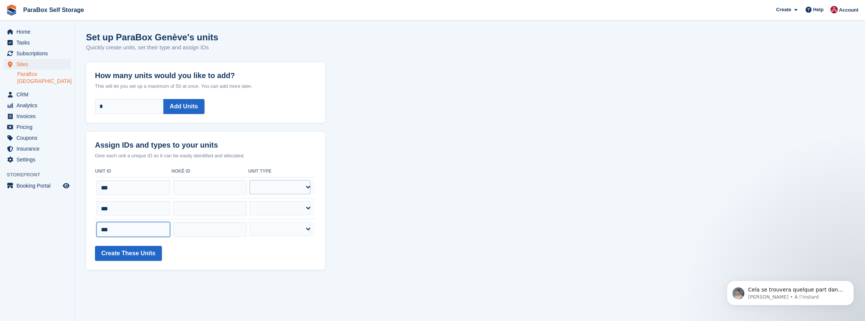
type input "***"
click at [275, 188] on select "**********" at bounding box center [279, 187] width 61 height 14
select select "*****"
click at [254, 180] on select "**********" at bounding box center [279, 187] width 61 height 14
click at [288, 209] on select "**********" at bounding box center [279, 208] width 61 height 14
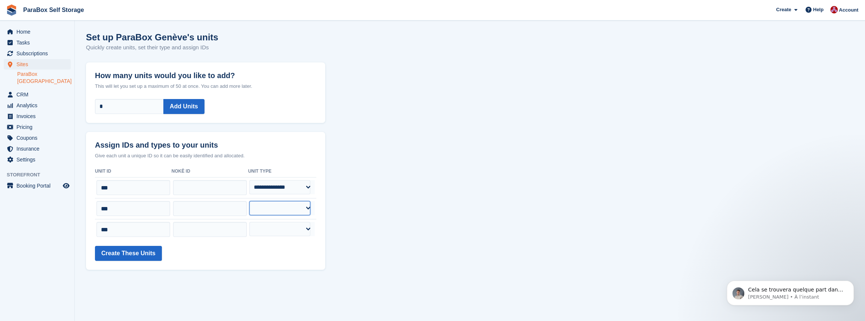
select select "*****"
click at [254, 201] on select "**********" at bounding box center [279, 208] width 61 height 14
click at [269, 233] on select "**********" at bounding box center [279, 229] width 61 height 14
select select "*****"
click at [254, 222] on select "**********" at bounding box center [279, 229] width 61 height 14
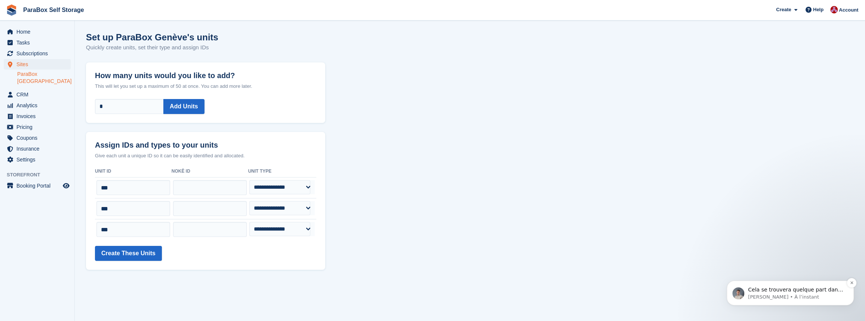
click at [788, 294] on p "Bradley • À l’instant" at bounding box center [796, 297] width 96 height 7
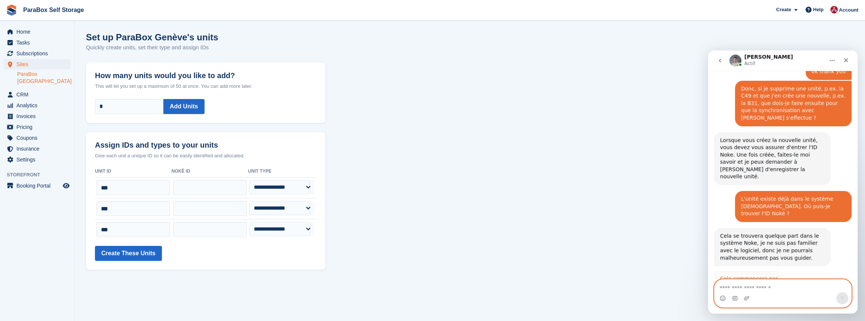
scroll to position [1, 0]
click at [739, 288] on textarea "Envoyer un message..." at bounding box center [783, 286] width 137 height 13
type textarea "**********"
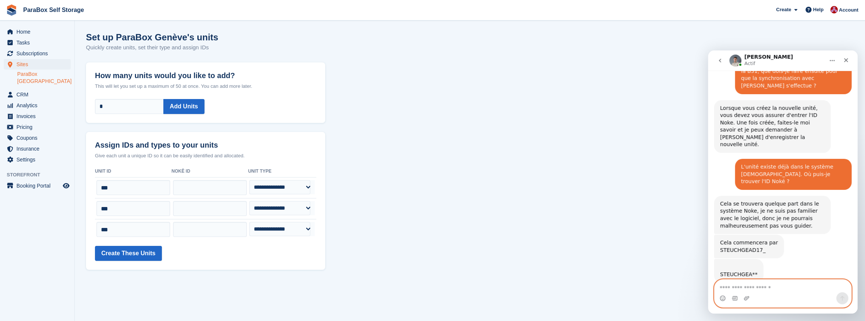
scroll to position [550, 0]
